Goal: Answer question/provide support

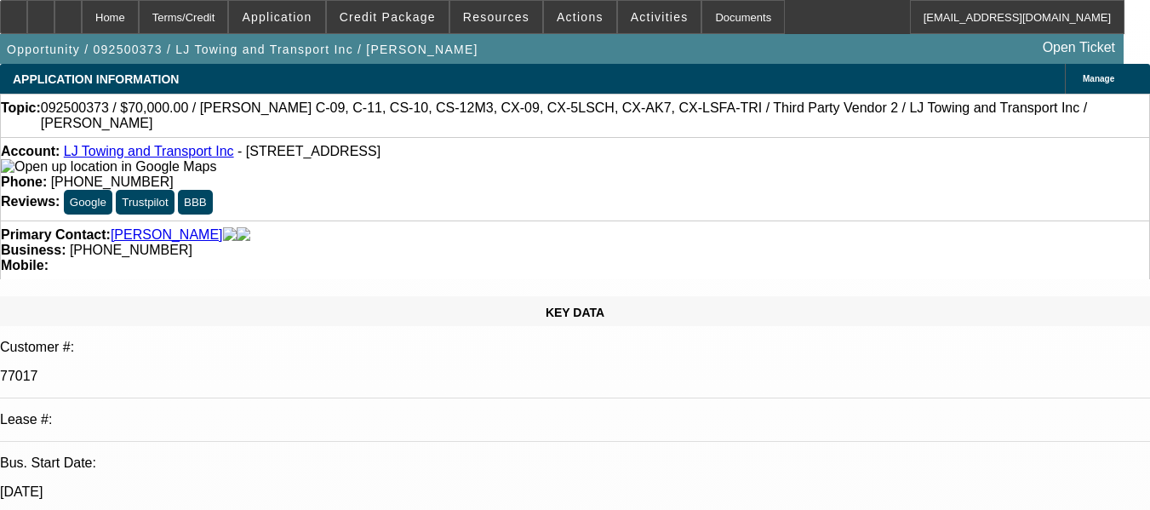
select select "0"
select select "0.1"
select select "1"
select select "3"
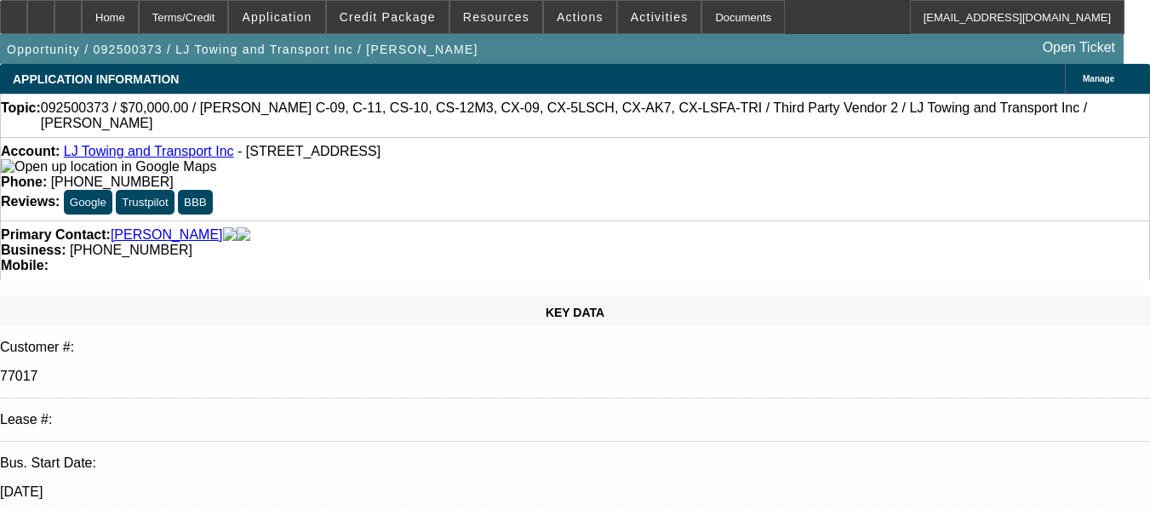
select select "4"
radio input "true"
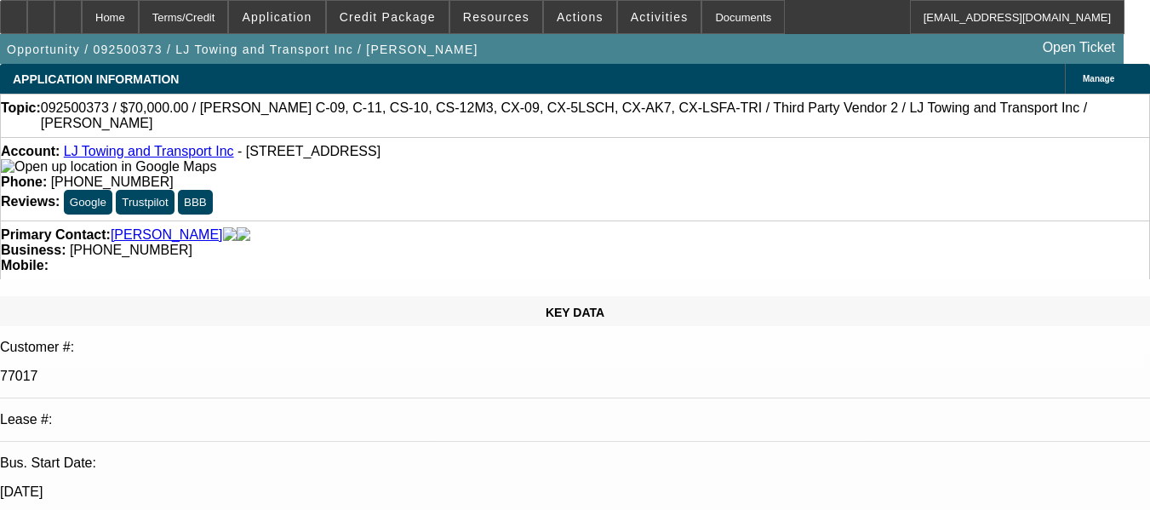
paste textarea "GOOD PAY HISTORY, #09 AND #10 ARE DISCV AND ON GOING ACHS. GPS IS ACTIVE ON THE…"
drag, startPoint x: 1009, startPoint y: 294, endPoint x: 1014, endPoint y: 276, distance: 18.6
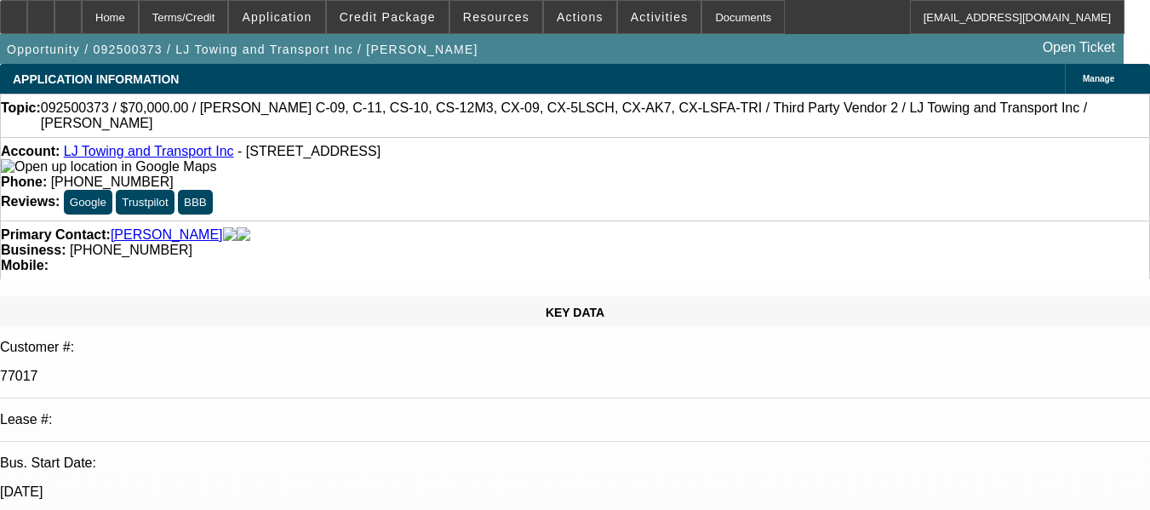
type textarea "GOOD PAY HISTORY, #09, #10 AND #11 ARE DISCV AND ON GOING ACHS. GPS IS ACTIVE O…"
radio input "false"
radio input "true"
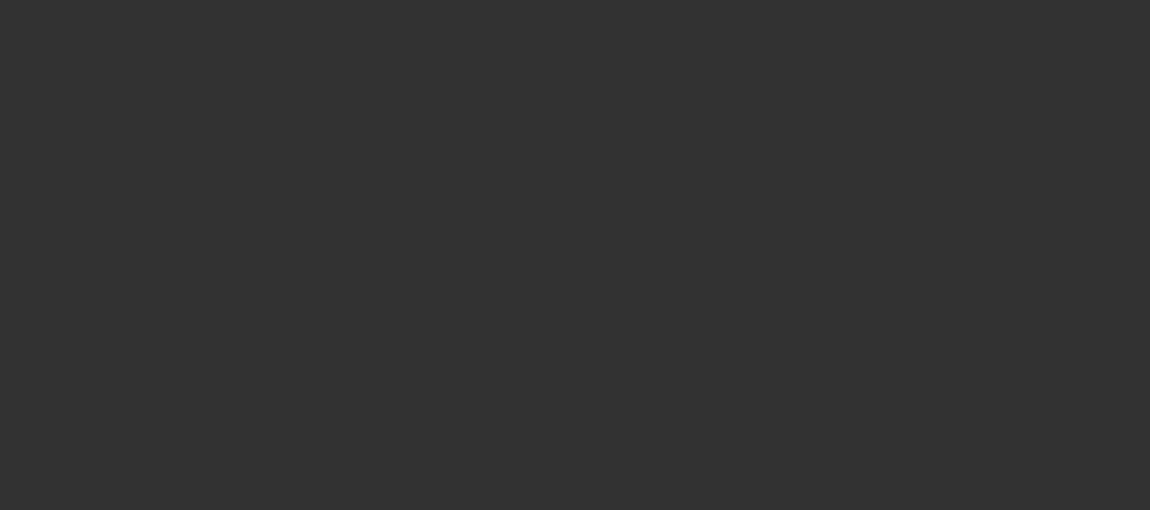
scroll to position [0, 0]
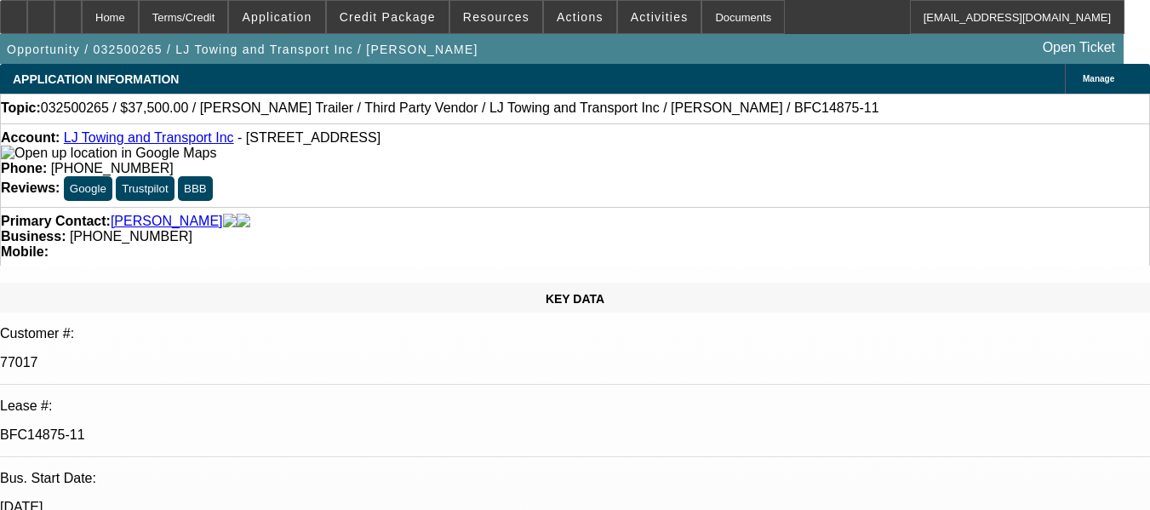
select select "0"
select select "0.1"
select select "0"
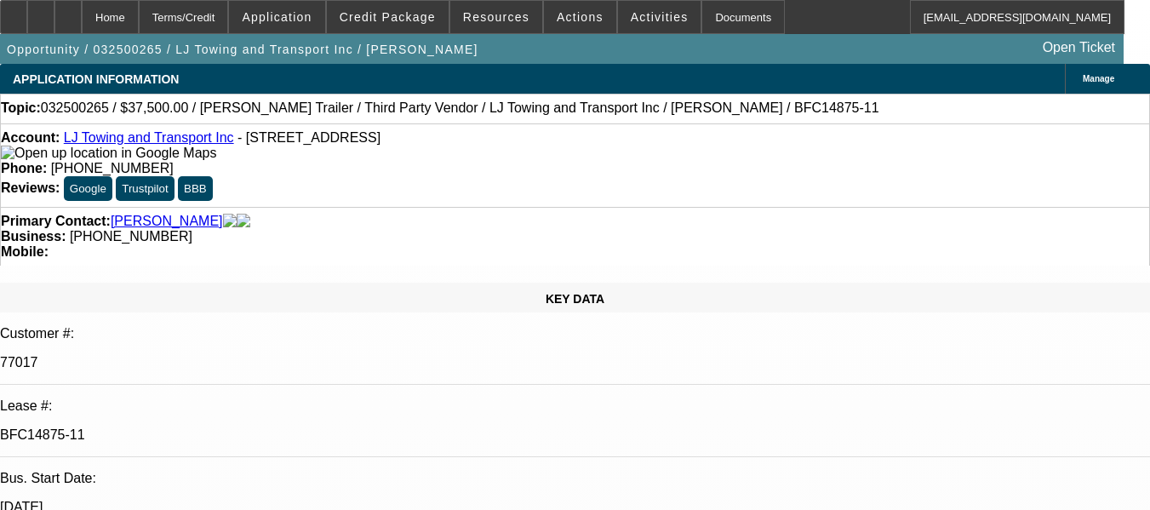
select select "0.1"
select select "0"
select select "0.1"
select select "1"
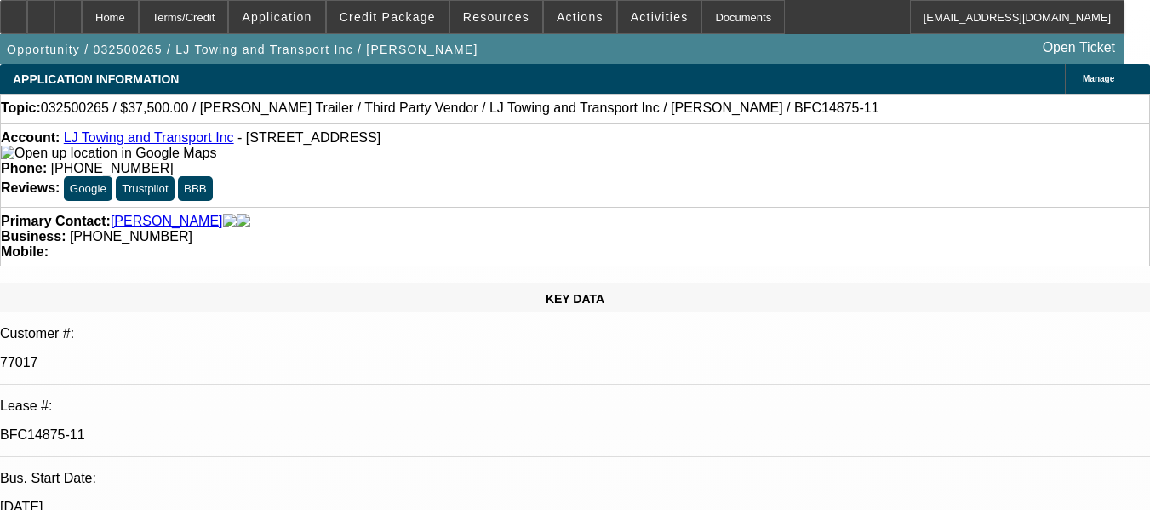
select select "3"
select select "4"
select select "1"
select select "3"
select select "4"
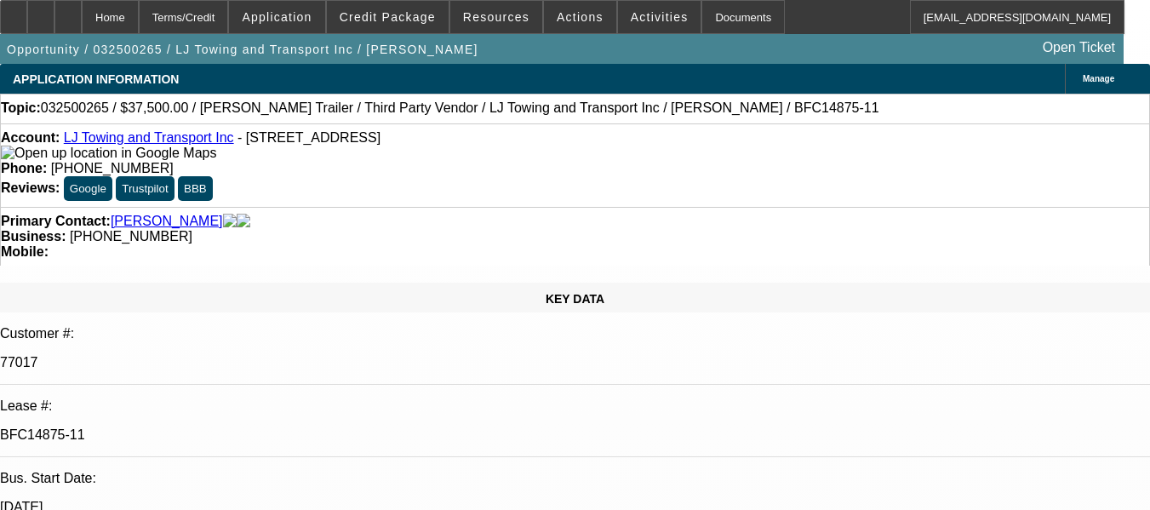
select select "1"
select select "3"
select select "4"
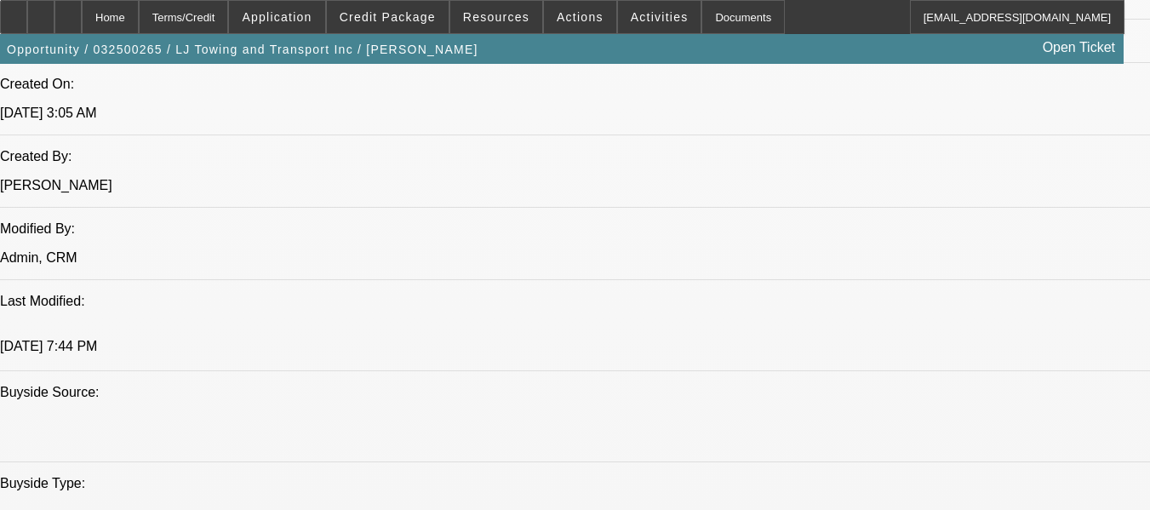
scroll to position [1362, 0]
drag, startPoint x: 461, startPoint y: 276, endPoint x: 313, endPoint y: 262, distance: 148.8
copy span "GOOD PAY HISTORY, #09 AND #10 ARE DISCV AND ON GOING ACHS. GPS IS ACTIVE ON THE…"
